Goal: Understand process/instructions: Learn how to perform a task or action

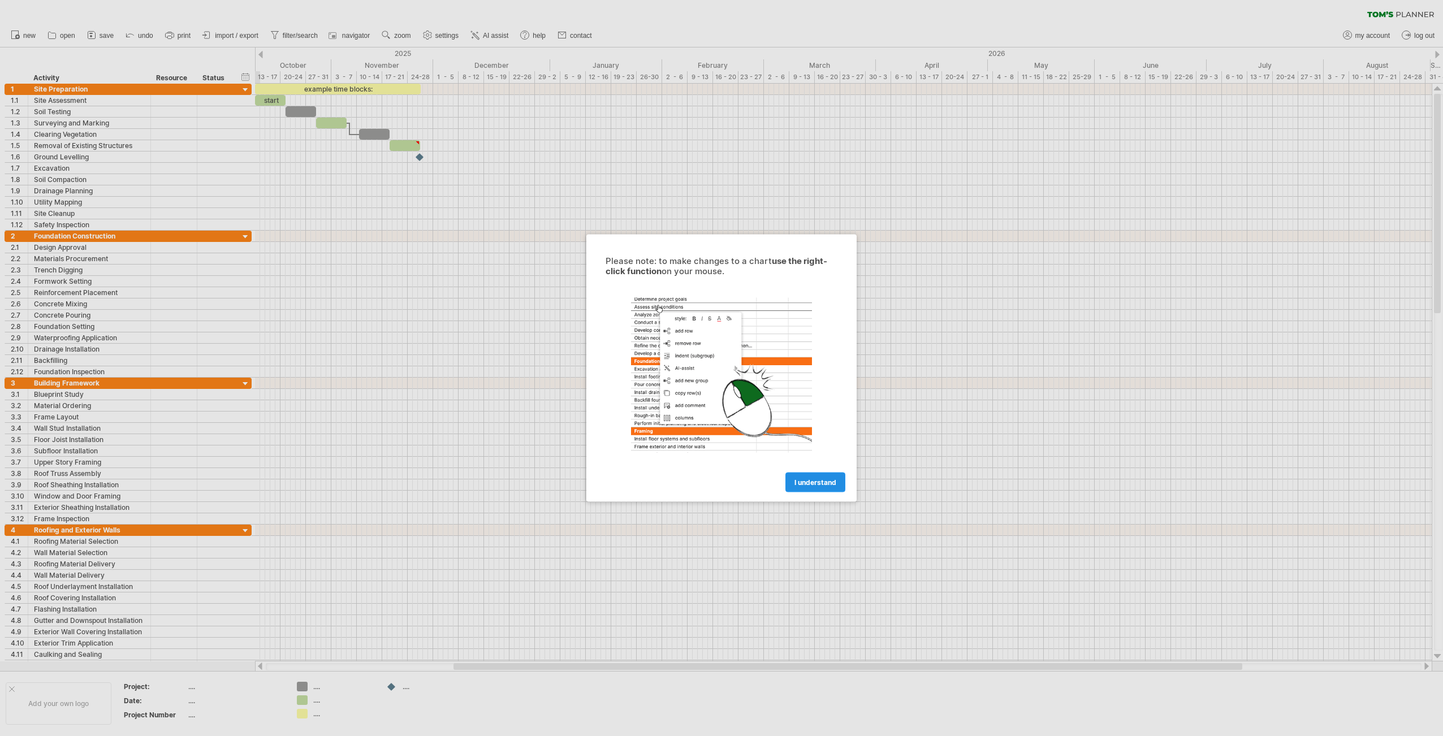
click at [809, 486] on link "I understand" at bounding box center [815, 483] width 60 height 20
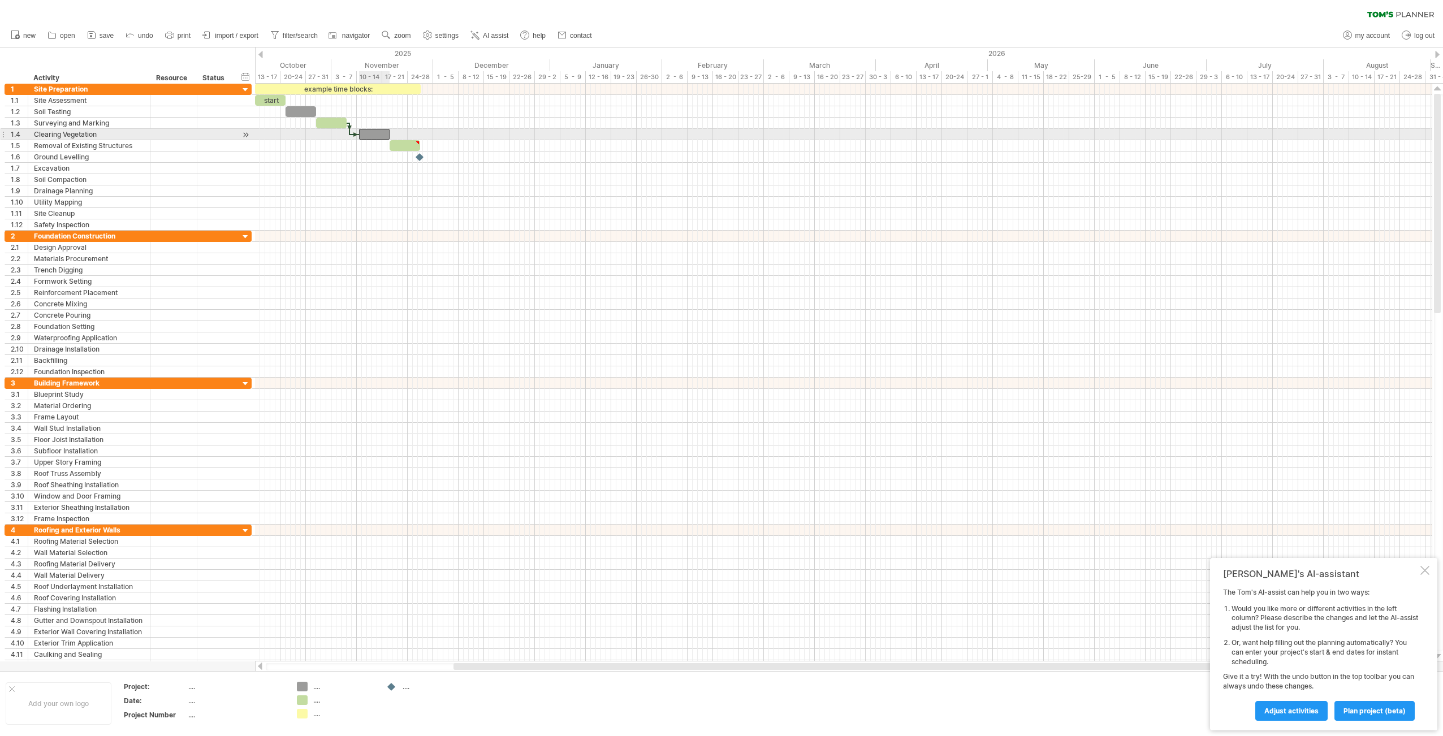
click at [372, 131] on div at bounding box center [374, 134] width 31 height 11
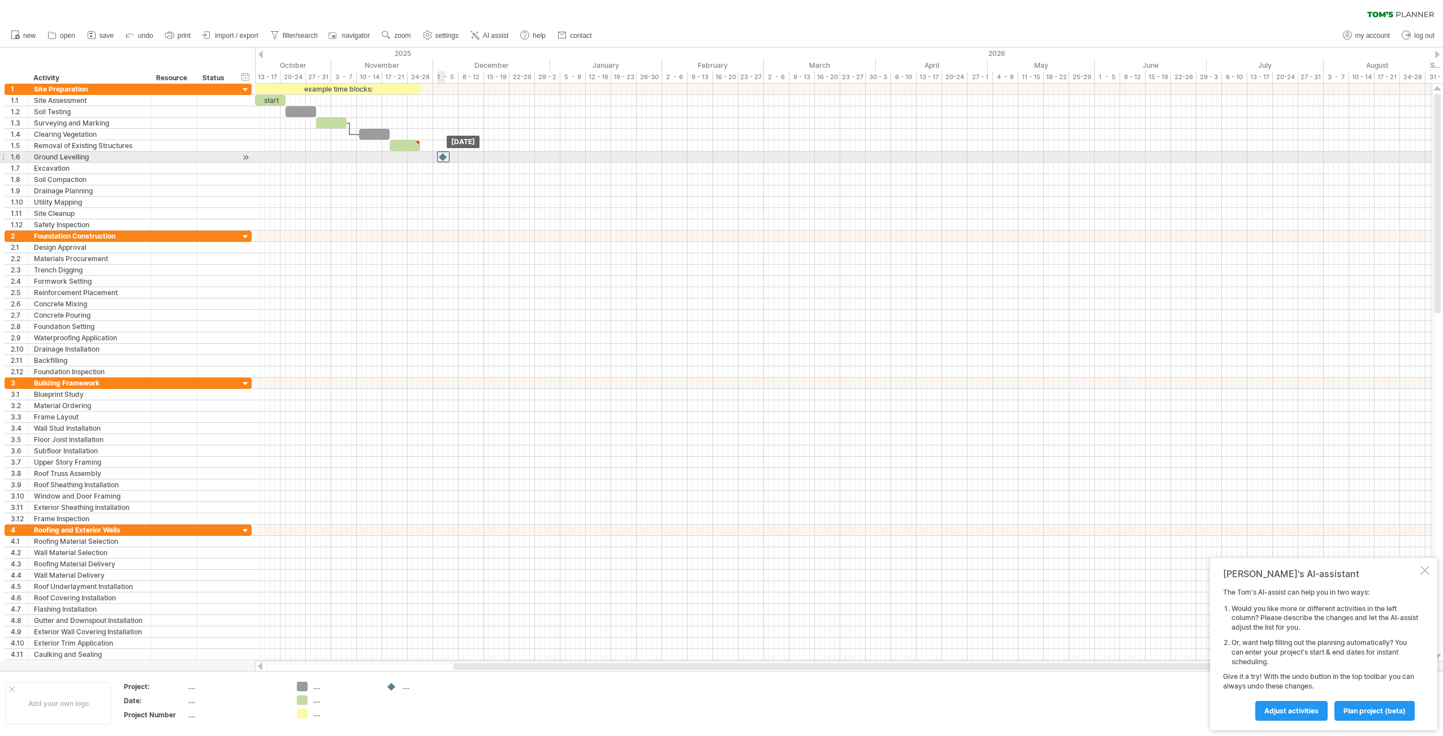
drag, startPoint x: 422, startPoint y: 157, endPoint x: 445, endPoint y: 157, distance: 23.2
click at [445, 157] on div at bounding box center [443, 157] width 12 height 11
drag, startPoint x: 445, startPoint y: 157, endPoint x: 396, endPoint y: 162, distance: 48.9
click at [396, 162] on div "example time blocks: start [DATE] [DATE]" at bounding box center [843, 373] width 1177 height 578
drag, startPoint x: 389, startPoint y: 158, endPoint x: 405, endPoint y: 159, distance: 16.4
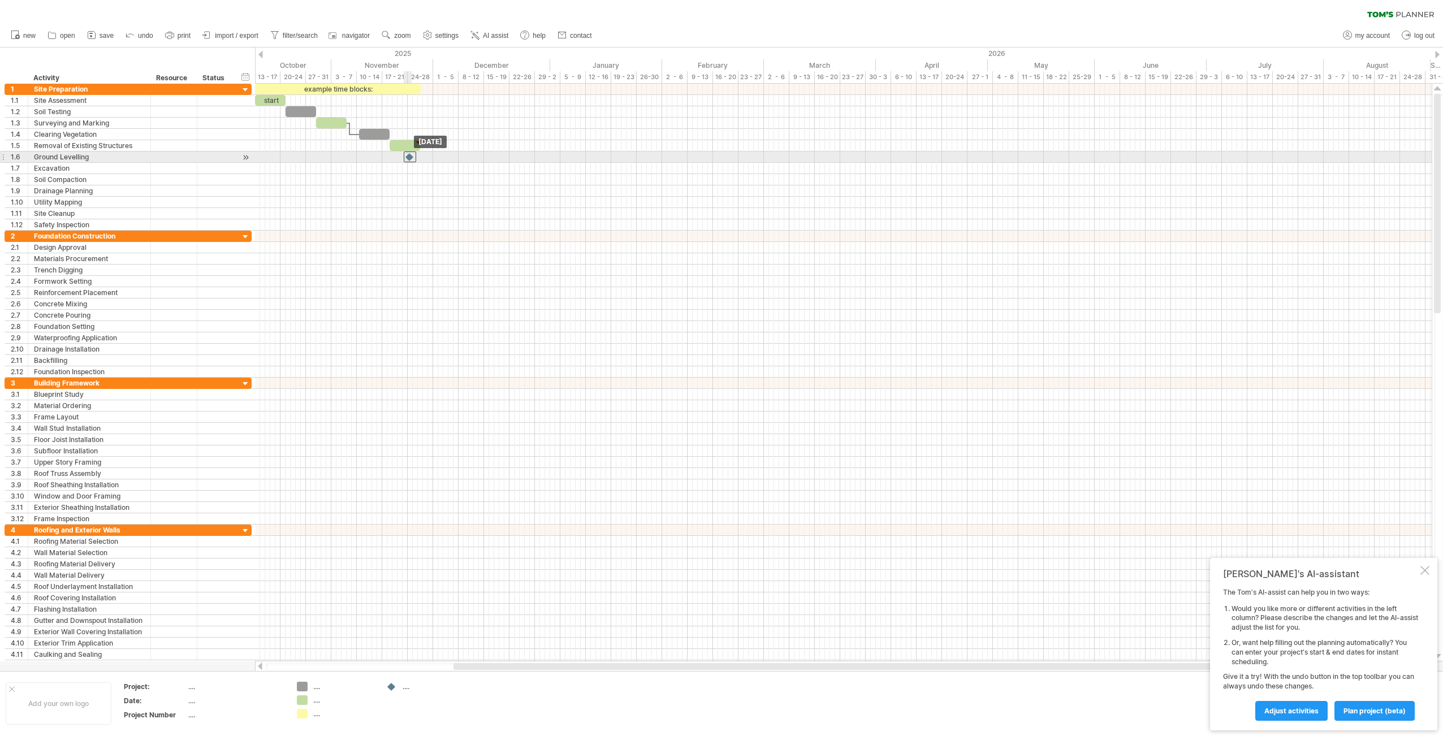
click at [405, 159] on div at bounding box center [410, 157] width 12 height 11
click at [402, 144] on div at bounding box center [405, 145] width 31 height 11
type textarea "**********"
click at [416, 143] on div at bounding box center [417, 142] width 5 height 5
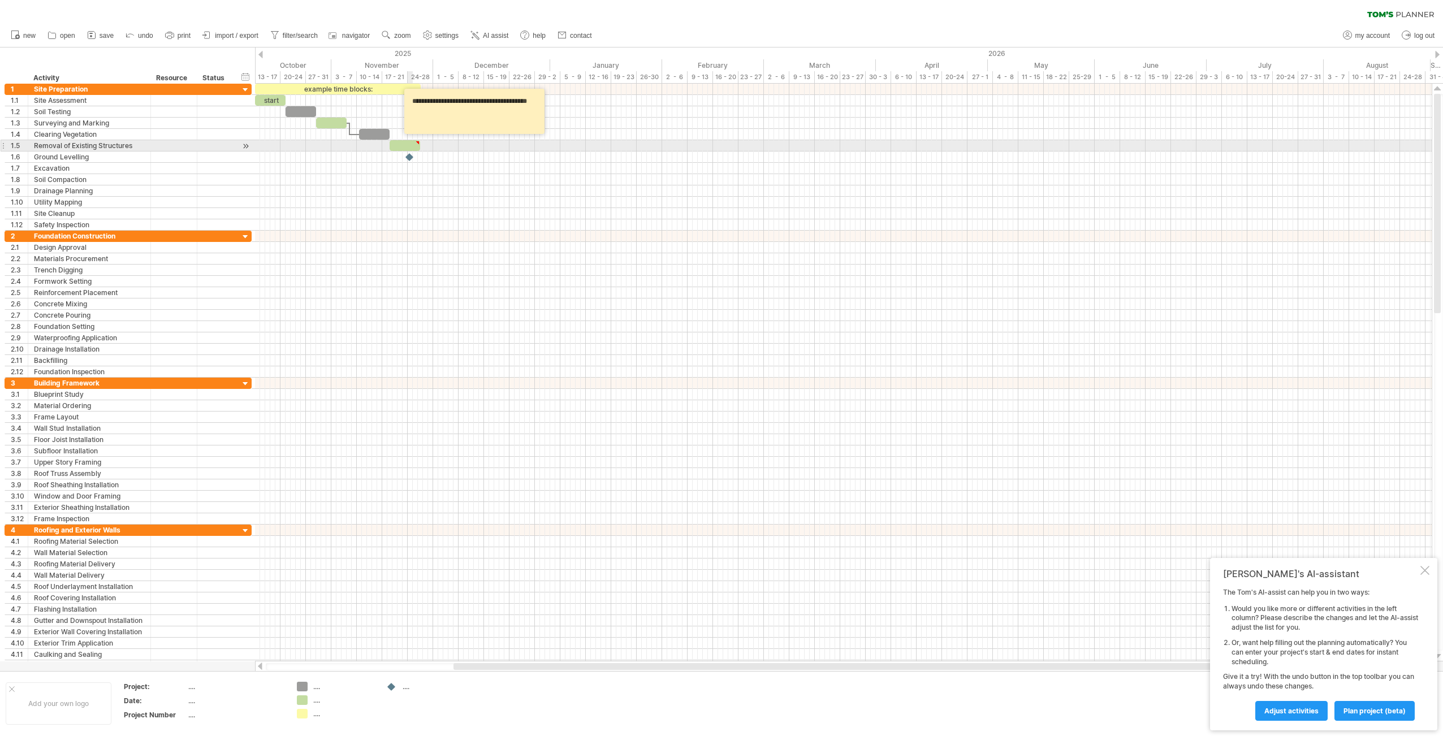
click at [411, 149] on div at bounding box center [405, 145] width 31 height 11
click at [409, 145] on div at bounding box center [405, 145] width 31 height 11
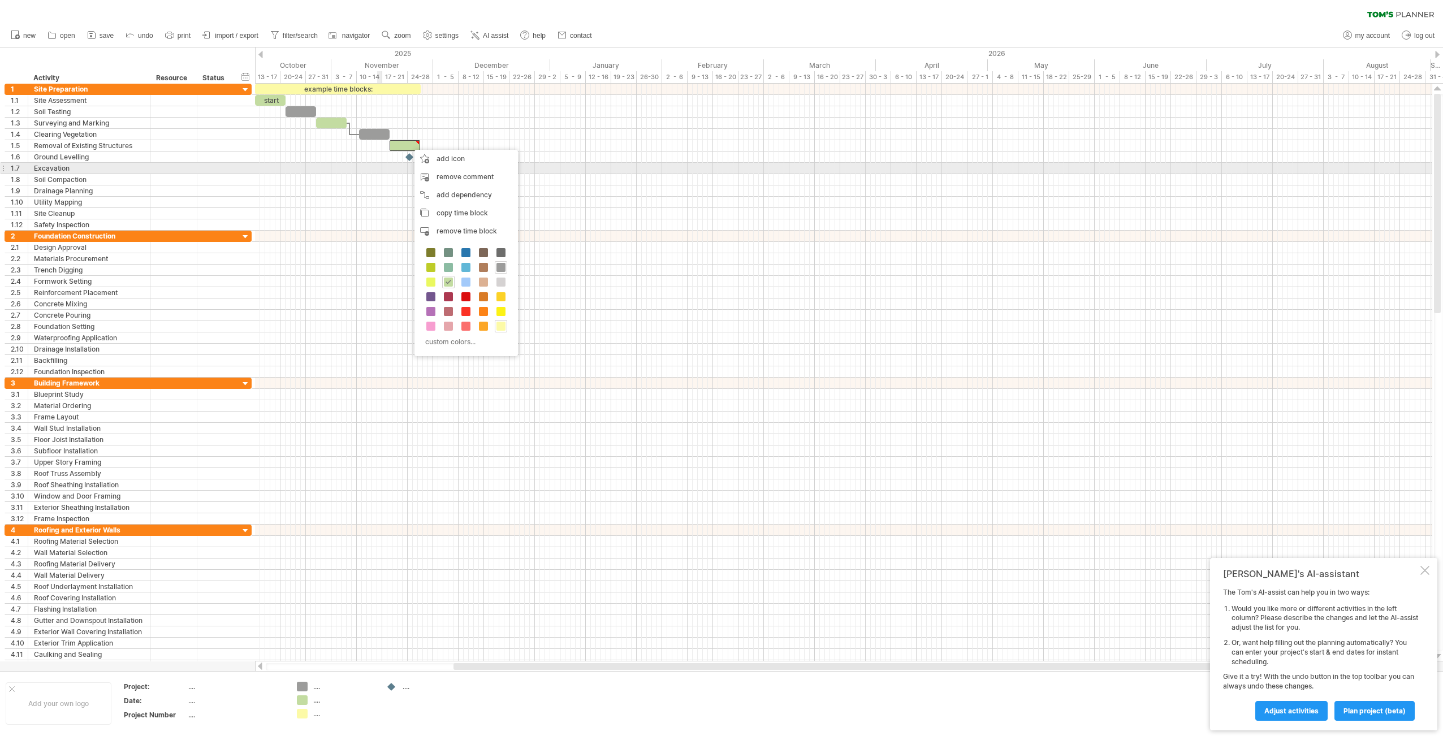
click at [379, 166] on div at bounding box center [843, 168] width 1177 height 11
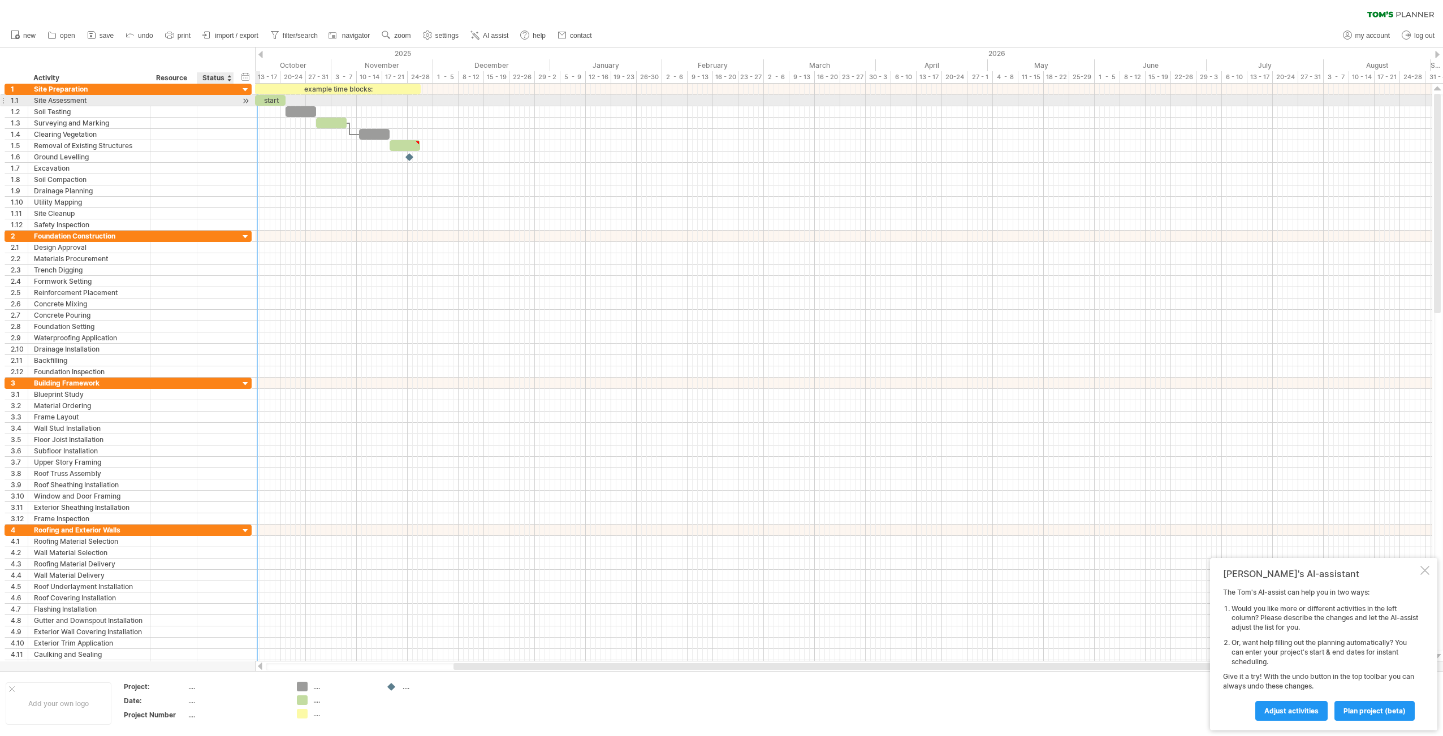
click at [245, 100] on div at bounding box center [245, 101] width 11 height 12
click at [282, 99] on div "start" at bounding box center [275, 100] width 31 height 11
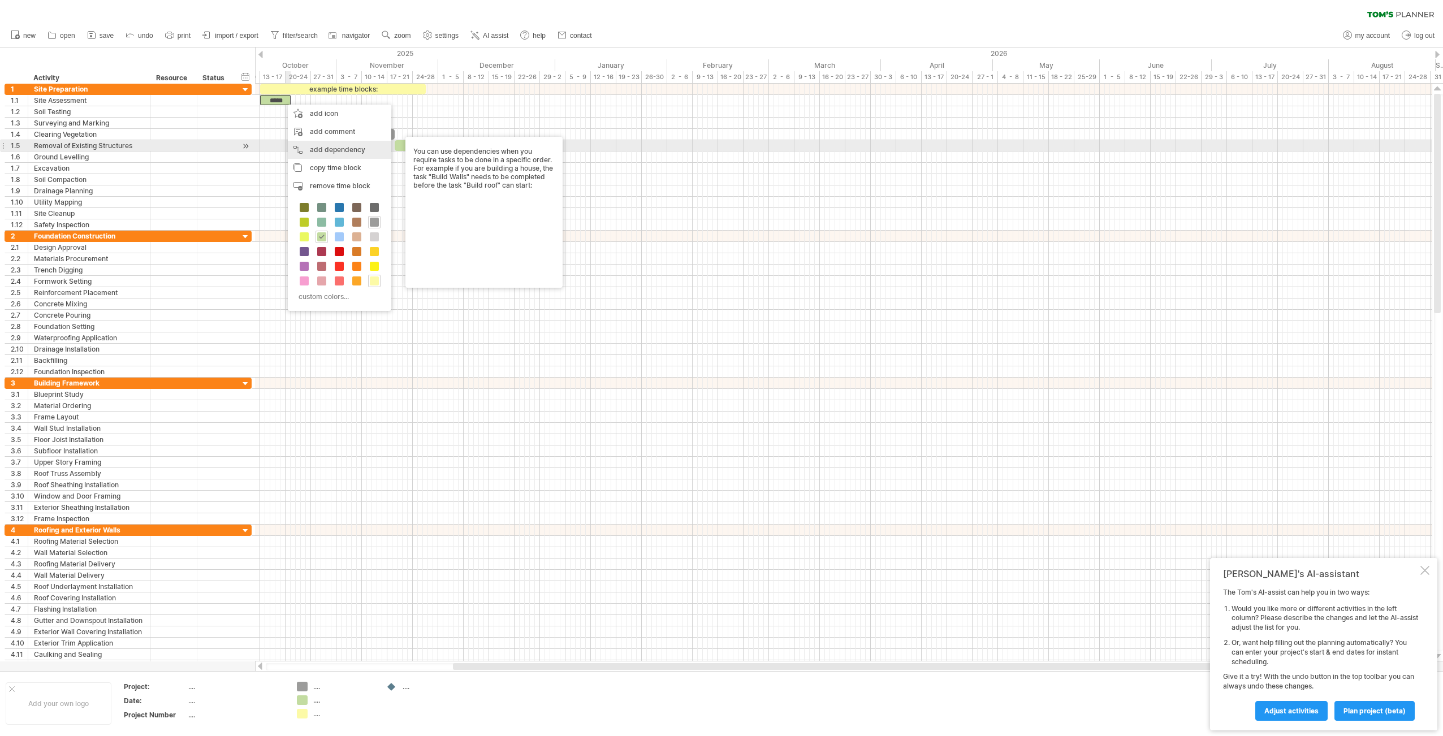
click at [303, 151] on div "add dependency You can use dependencies when you require tasks to be done in a …" at bounding box center [339, 150] width 103 height 18
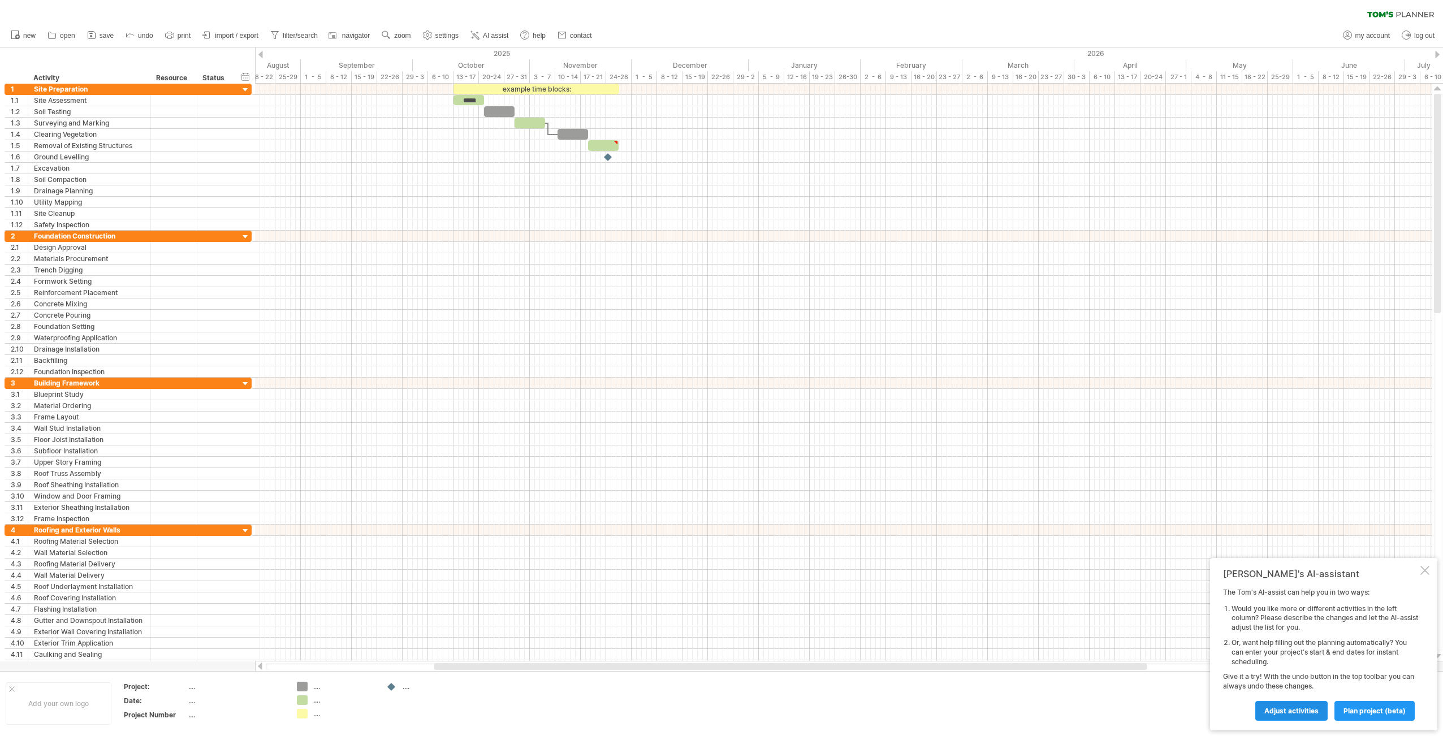
click at [1311, 714] on span "Adjust activities" at bounding box center [1291, 711] width 54 height 8
